Goal: Find specific page/section: Find specific page/section

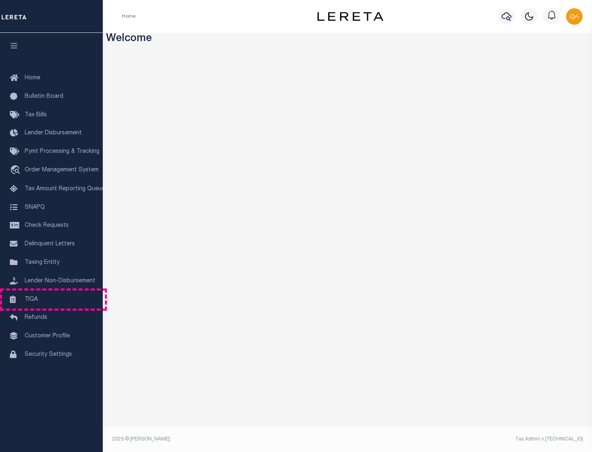
click at [51, 299] on link "TIQA" at bounding box center [51, 300] width 103 height 18
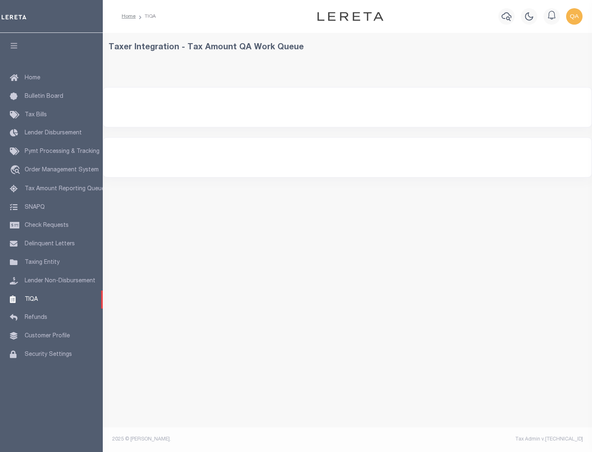
select select "200"
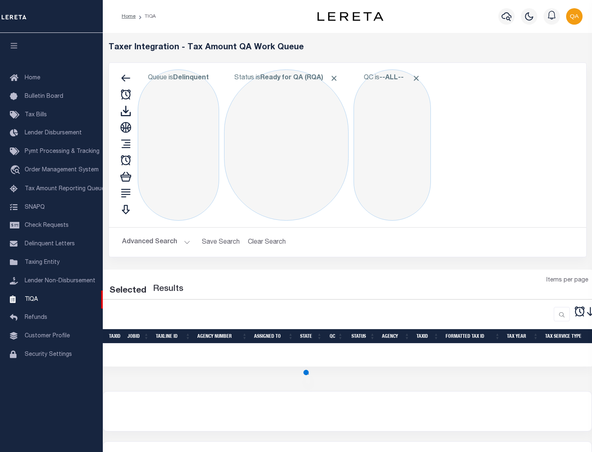
select select "200"
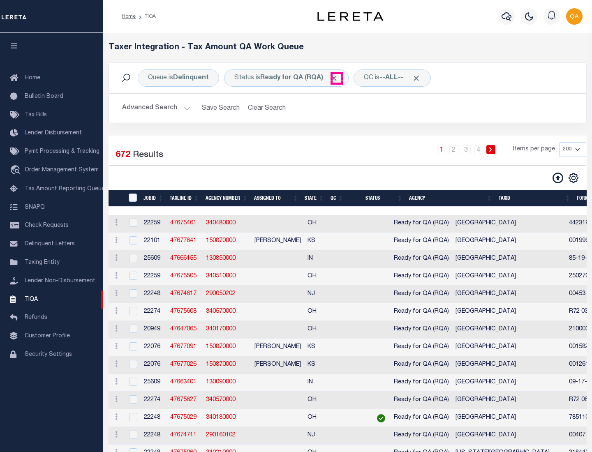
click at [337, 78] on span "Click to Remove" at bounding box center [334, 78] width 9 height 9
